Goal: Check status: Check status

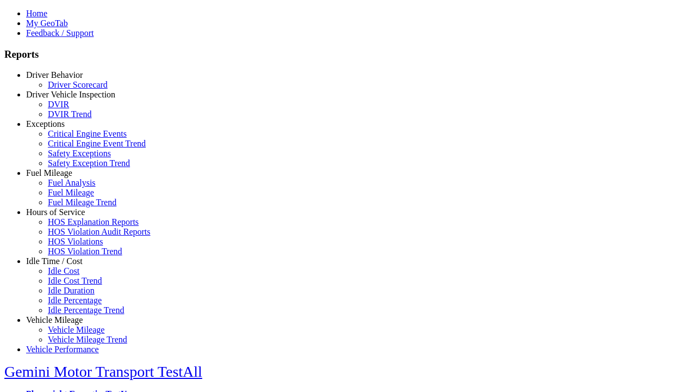
click at [63, 216] on link "Hours of Service" at bounding box center [55, 211] width 59 height 9
click at [71, 246] on link "HOS Violations" at bounding box center [75, 241] width 55 height 9
select select "**********"
type input "**********"
